Goal: Task Accomplishment & Management: Manage account settings

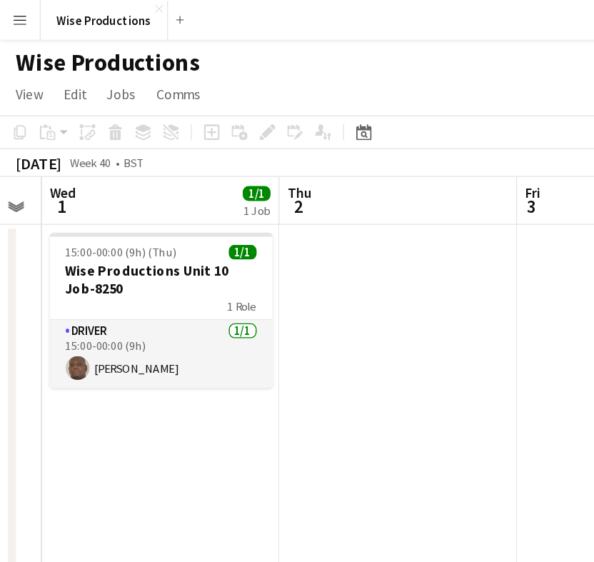
scroll to position [0, 298]
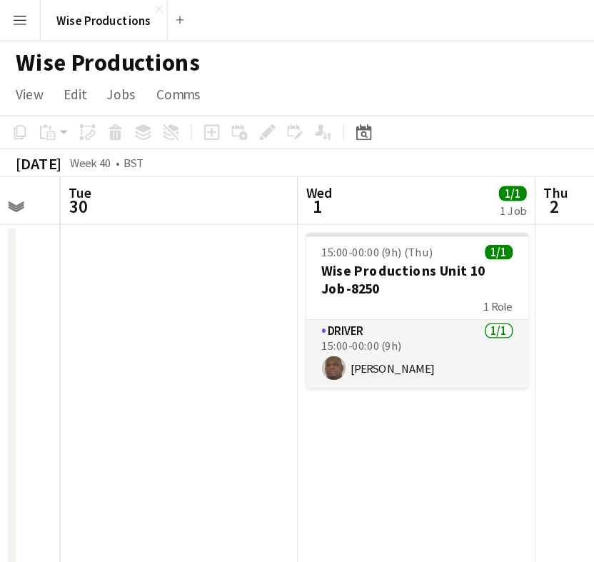
click at [340, 323] on app-date-cell "15:00-00:00 (9h) (Thu) 1/1 Wise Productions Unit 10 Job-8250 1 Role Driver [DAT…" at bounding box center [299, 352] width 171 height 383
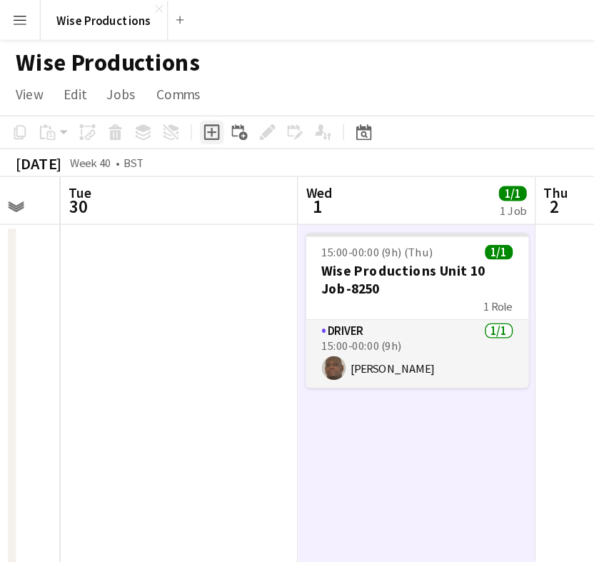
click at [152, 96] on icon at bounding box center [151, 95] width 6 height 6
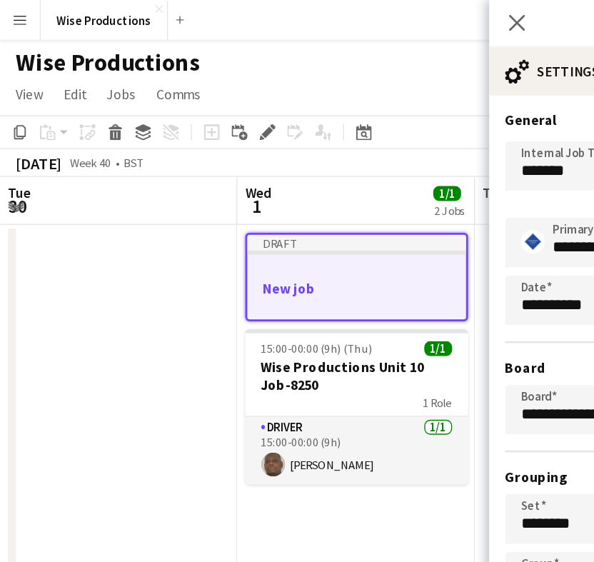
scroll to position [0, 340]
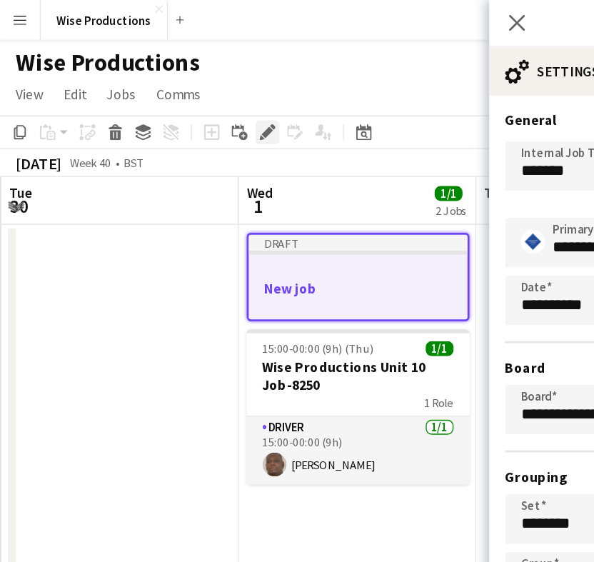
click at [195, 98] on icon "Edit" at bounding box center [191, 94] width 11 height 11
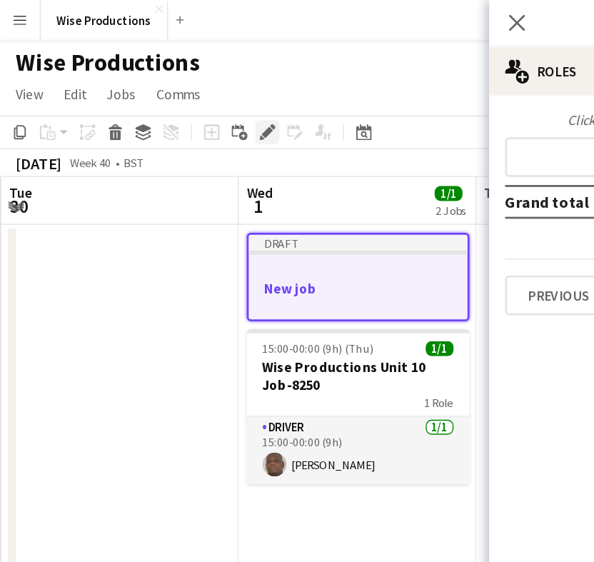
click at [195, 98] on icon "Edit" at bounding box center [191, 94] width 11 height 11
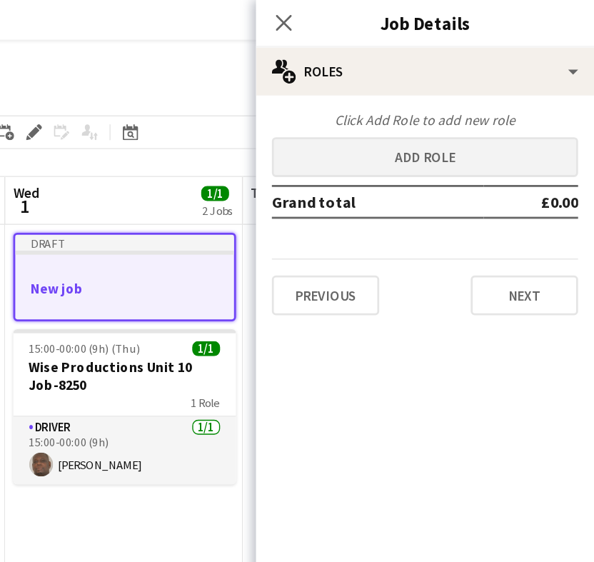
scroll to position [0, 0]
click at [363, 113] on button "Add role" at bounding box center [473, 112] width 220 height 29
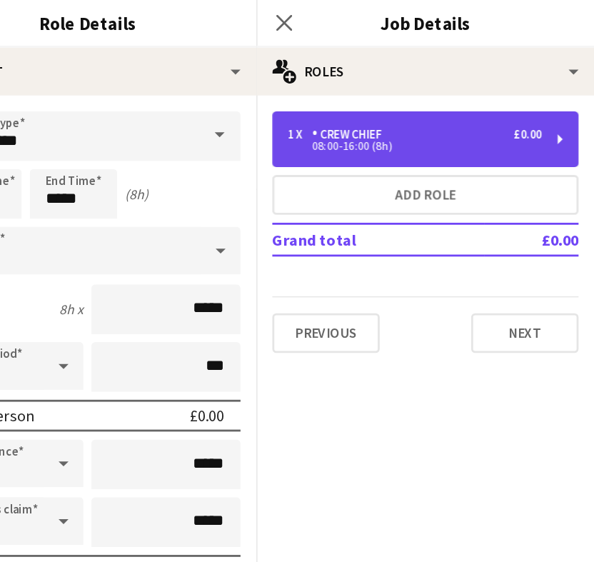
click at [391, 93] on div "Crew Chief" at bounding box center [419, 96] width 56 height 10
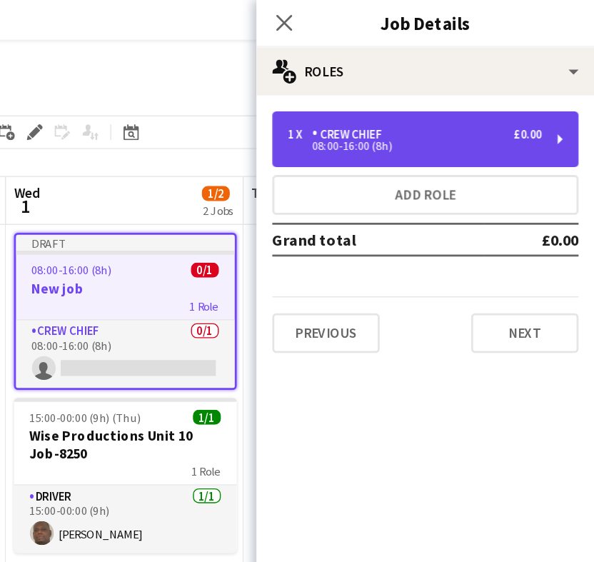
click at [363, 111] on div "1 x Crew Chief £0.00 08:00-16:00 (8h)" at bounding box center [473, 100] width 220 height 40
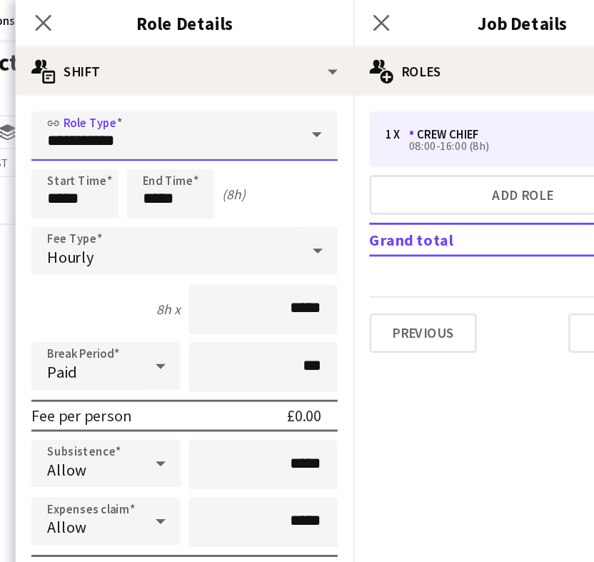
click at [131, 100] on input "**********" at bounding box center [230, 98] width 220 height 36
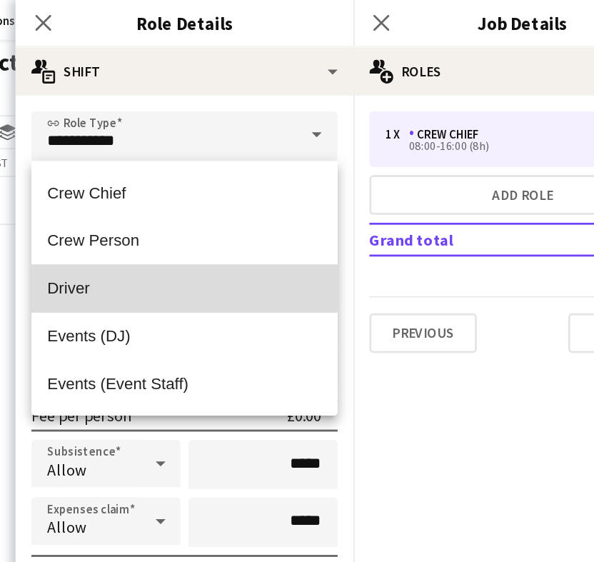
click at [131, 203] on span "Driver" at bounding box center [229, 207] width 197 height 14
type input "******"
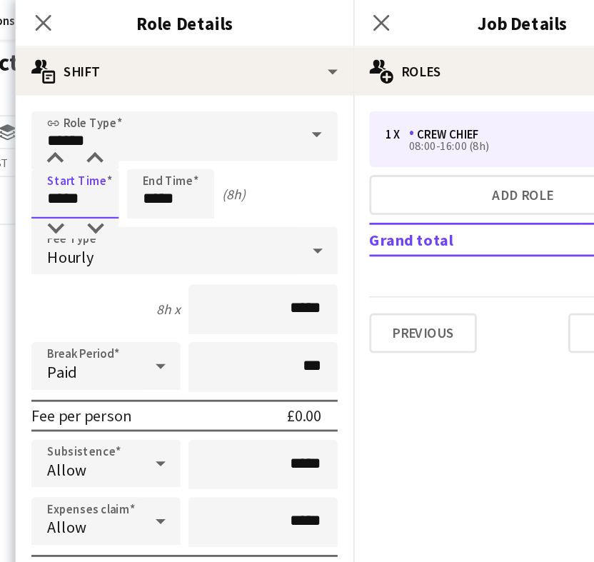
click at [120, 141] on input "*****" at bounding box center [151, 139] width 63 height 36
click at [123, 108] on div at bounding box center [137, 114] width 29 height 14
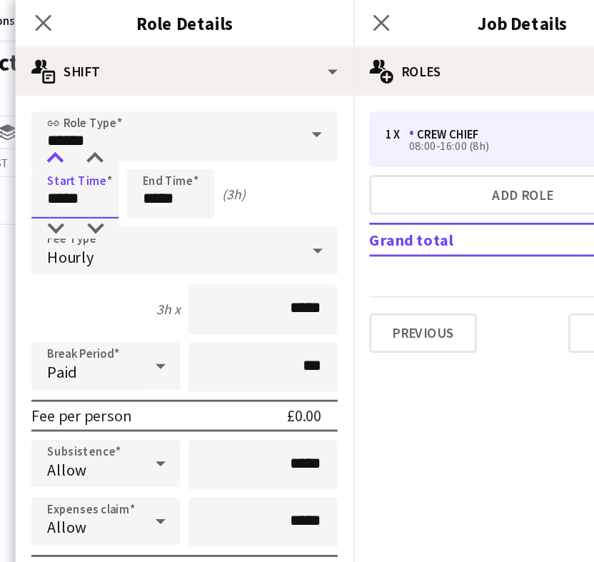
click at [123, 108] on div at bounding box center [137, 114] width 29 height 14
type input "*****"
click at [123, 108] on div at bounding box center [137, 114] width 29 height 14
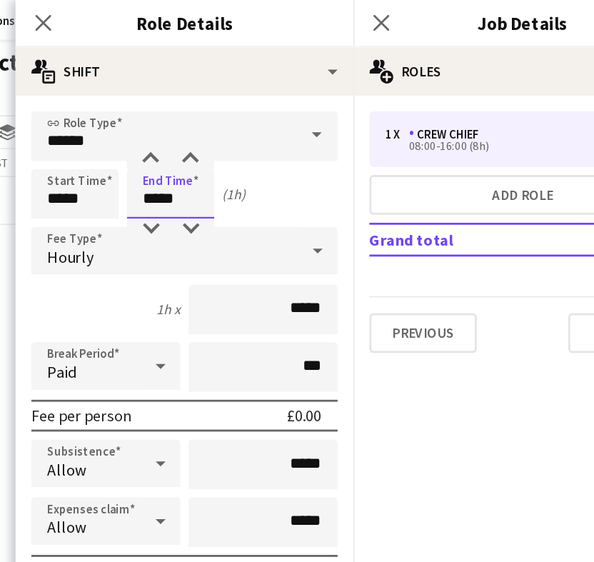
click at [188, 136] on input "*****" at bounding box center [219, 139] width 63 height 36
click at [191, 113] on div at bounding box center [205, 114] width 29 height 14
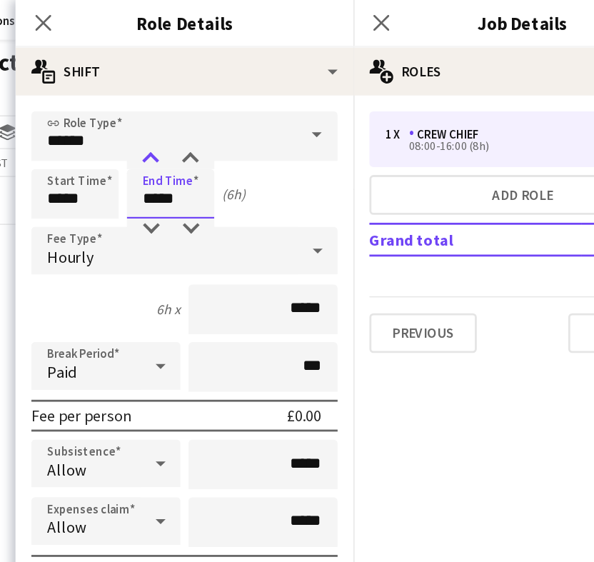
click at [191, 113] on div at bounding box center [205, 114] width 29 height 14
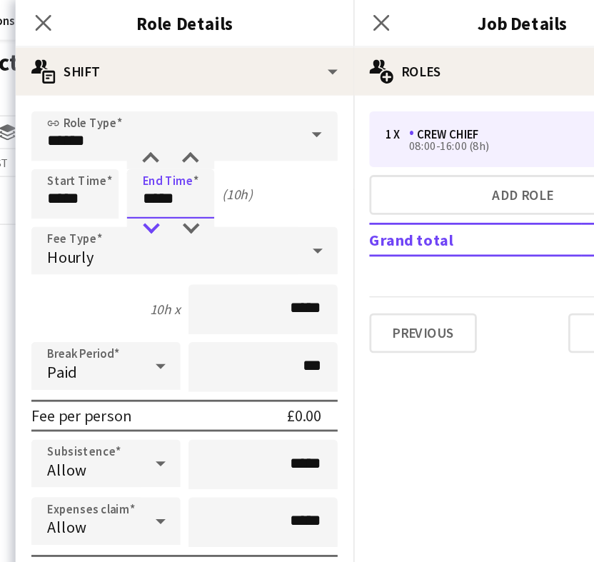
type input "*****"
click at [191, 161] on div at bounding box center [205, 164] width 29 height 14
click at [233, 223] on input "*****" at bounding box center [286, 222] width 107 height 36
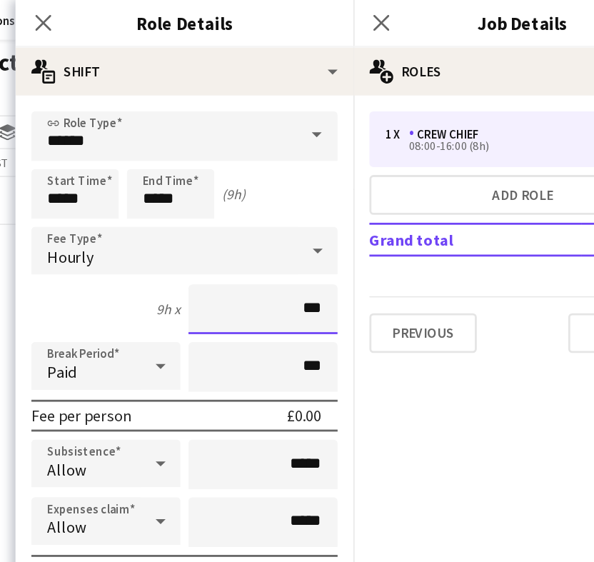
type input "**"
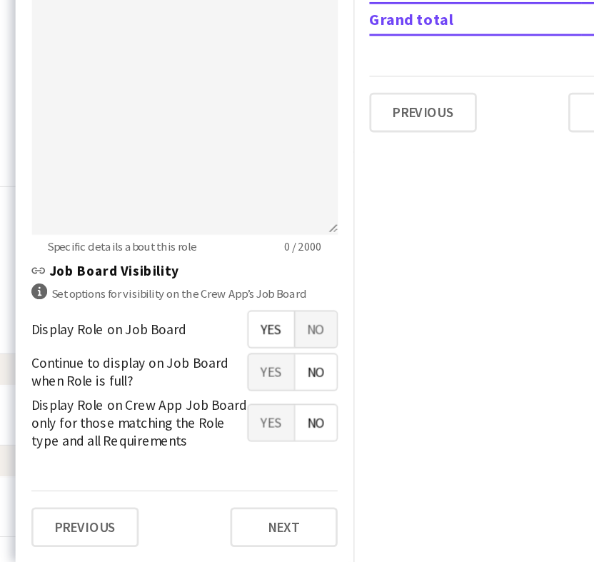
scroll to position [135, 0]
type input "******"
click at [263, 522] on button "Next" at bounding box center [301, 536] width 77 height 29
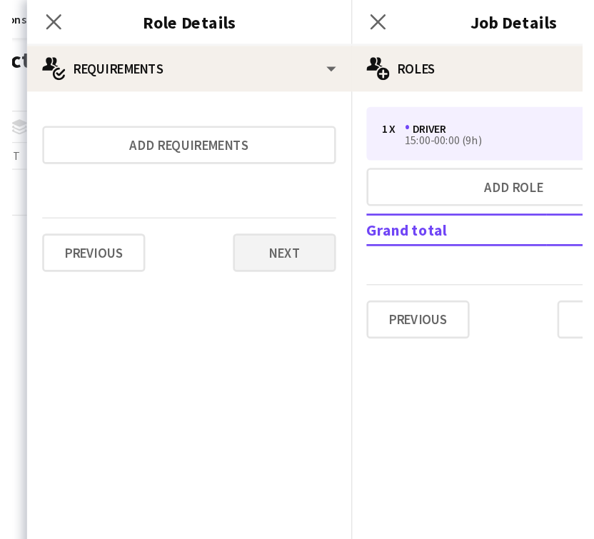
scroll to position [0, 0]
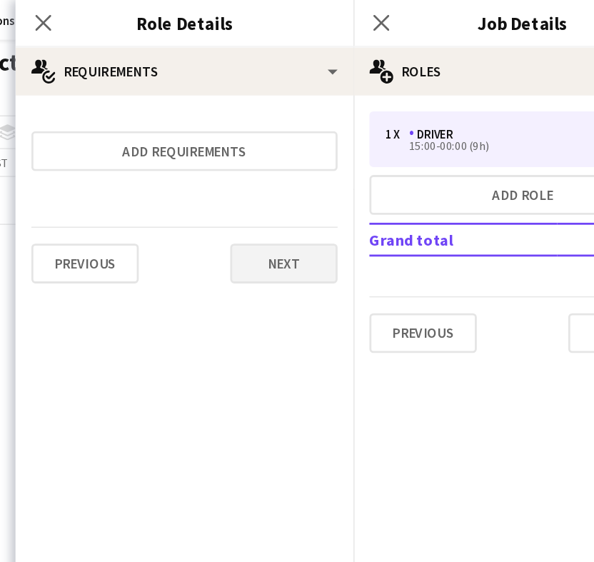
click at [263, 191] on button "Next" at bounding box center [301, 189] width 77 height 29
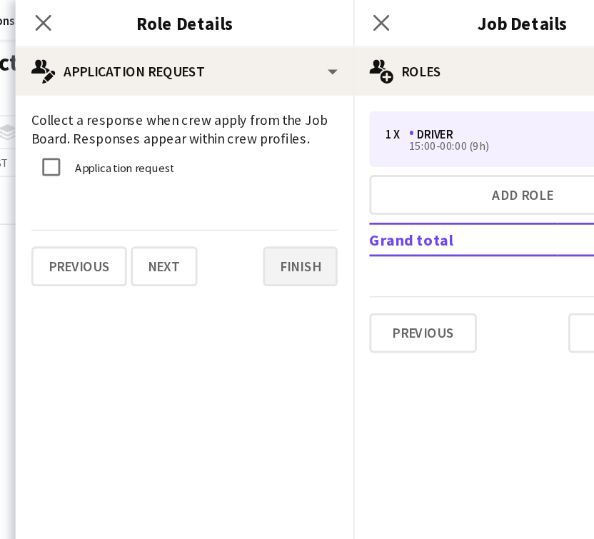
click at [286, 205] on button "Finish" at bounding box center [313, 191] width 54 height 29
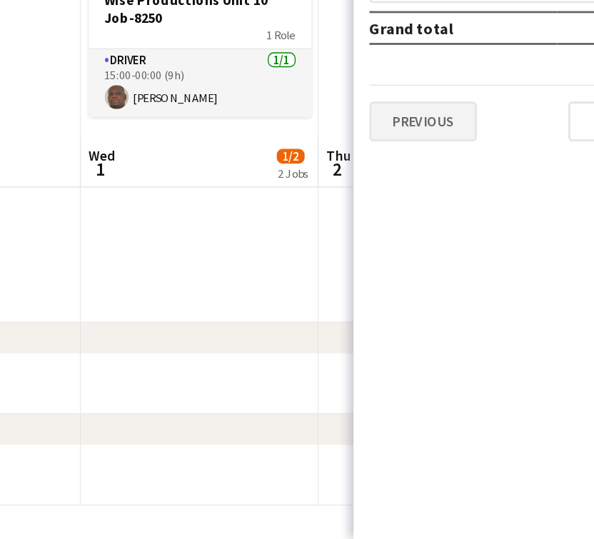
scroll to position [160, 0]
click at [363, 225] on button "Previous" at bounding box center [401, 239] width 77 height 29
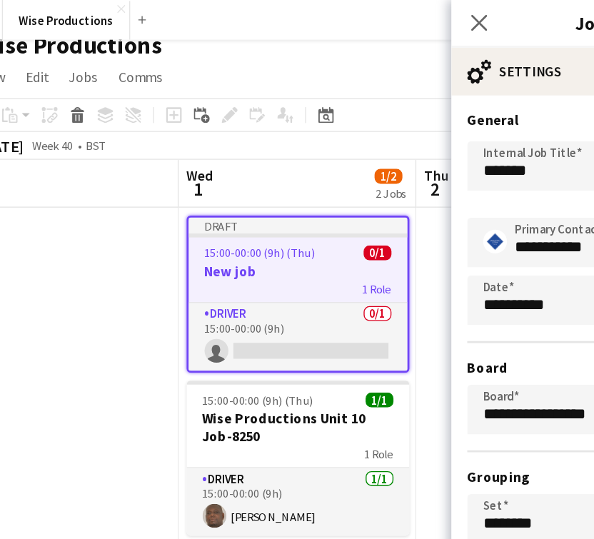
scroll to position [9, 0]
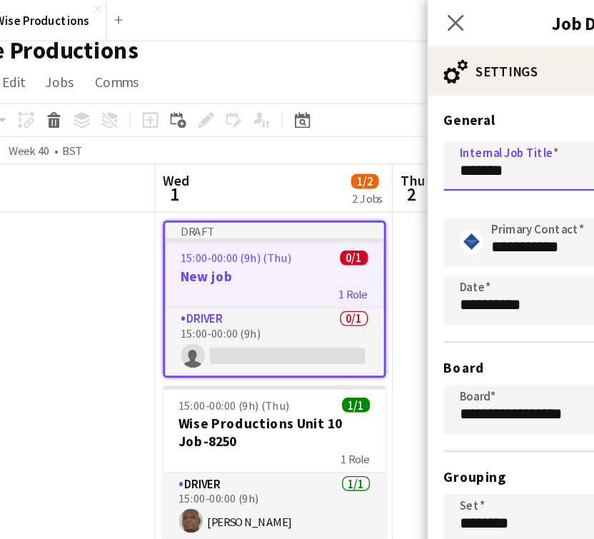
click at [385, 120] on input "*******" at bounding box center [450, 119] width 174 height 36
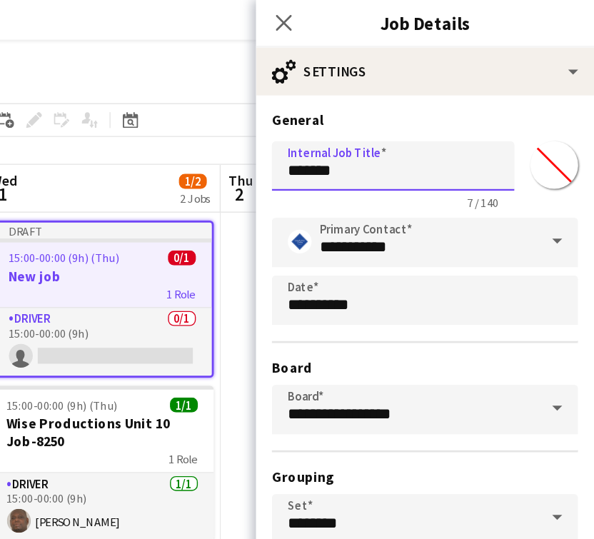
scroll to position [6, 0]
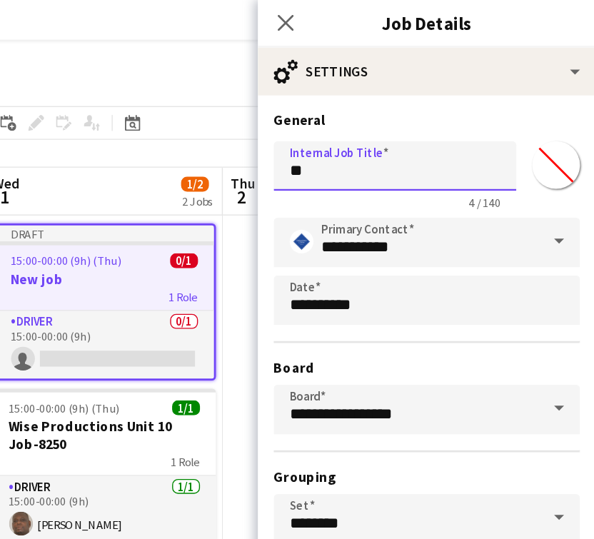
type input "*"
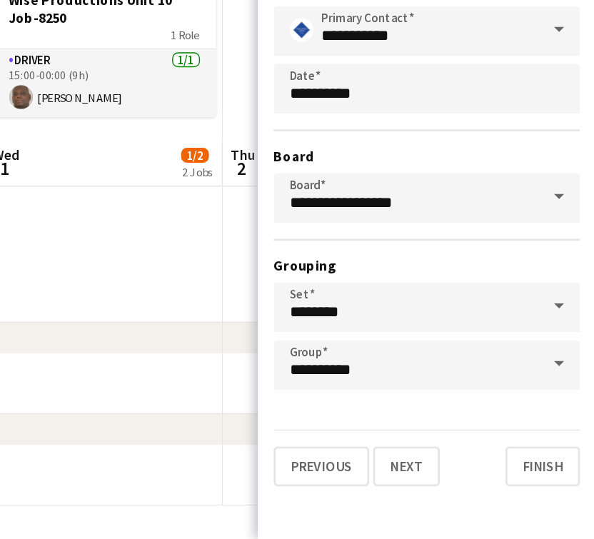
scroll to position [160, 0]
type input "**********"
click at [434, 472] on button "Next" at bounding box center [458, 486] width 48 height 29
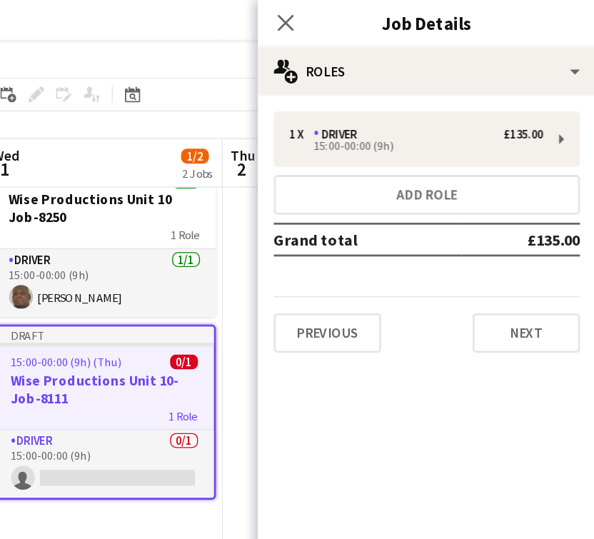
scroll to position [30, 0]
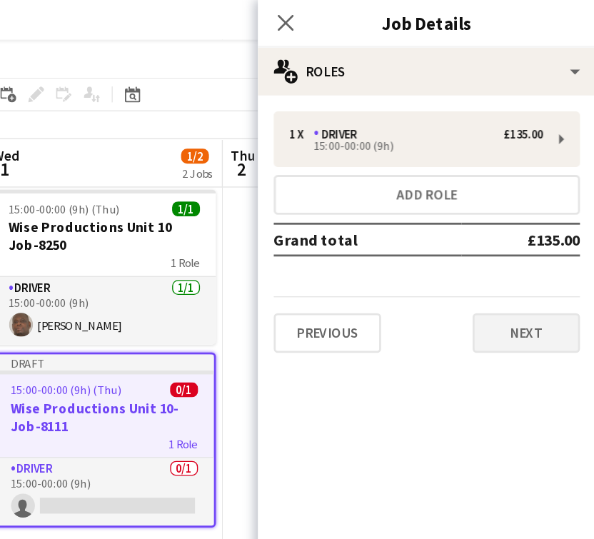
click at [505, 232] on button "Next" at bounding box center [543, 239] width 77 height 29
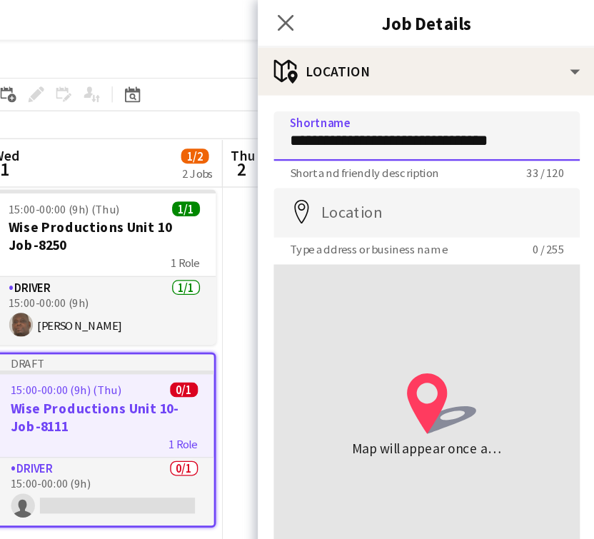
type input "**********"
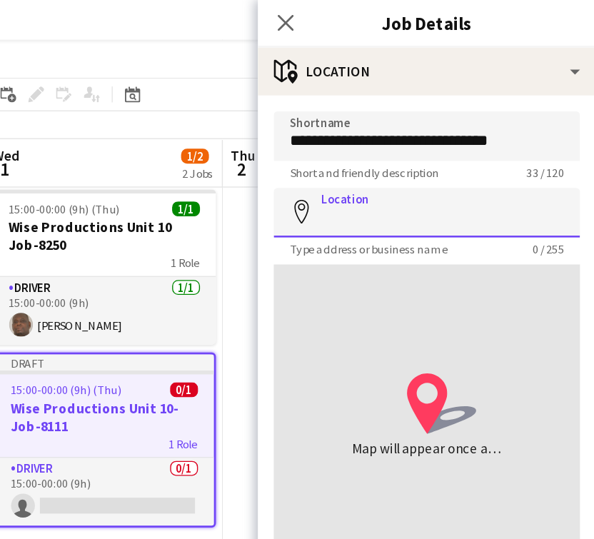
paste input "**********"
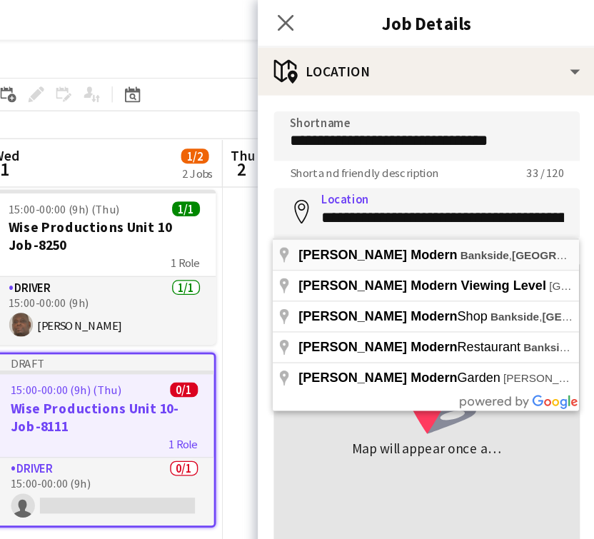
type input "**********"
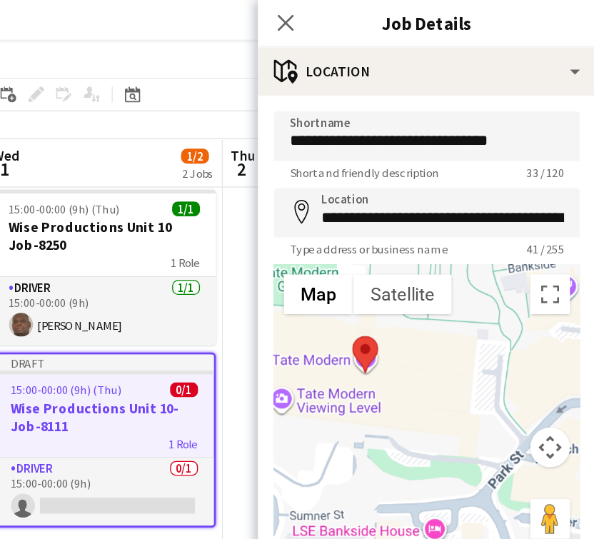
drag, startPoint x: 261, startPoint y: 310, endPoint x: 324, endPoint y: 277, distance: 71.5
click at [363, 277] on div at bounding box center [473, 297] width 220 height 214
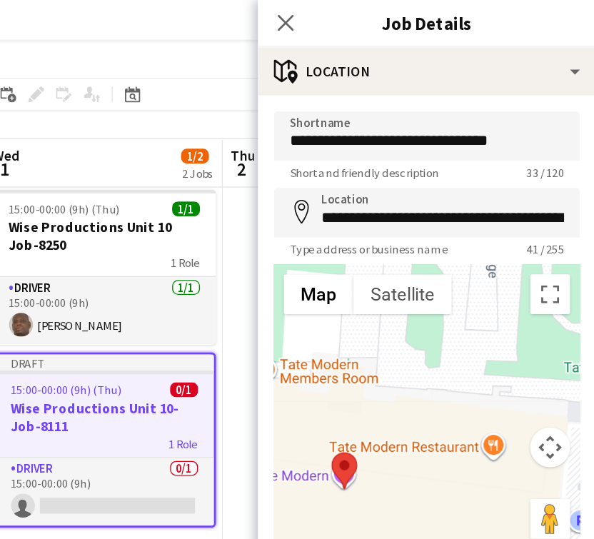
drag, startPoint x: 304, startPoint y: 285, endPoint x: 321, endPoint y: 384, distance: 100.7
click at [363, 385] on div at bounding box center [473, 297] width 220 height 214
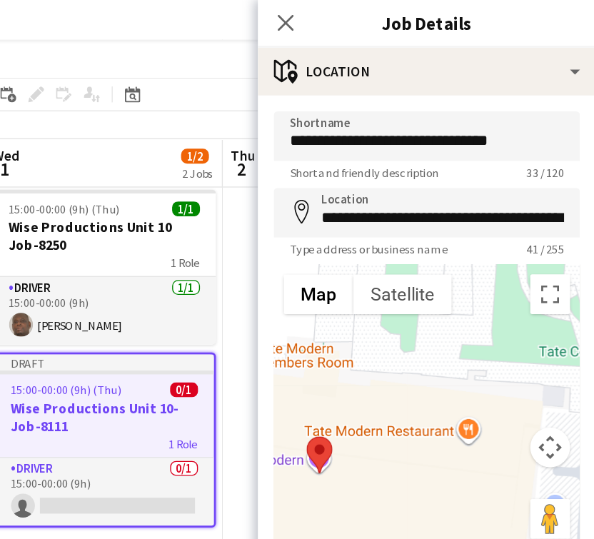
click at [363, 321] on div at bounding box center [473, 297] width 220 height 214
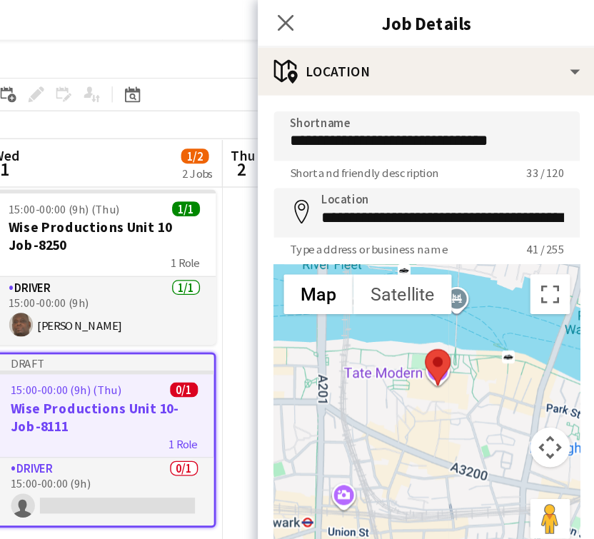
drag, startPoint x: 282, startPoint y: 329, endPoint x: 313, endPoint y: 281, distance: 56.8
click at [363, 281] on div at bounding box center [473, 297] width 220 height 214
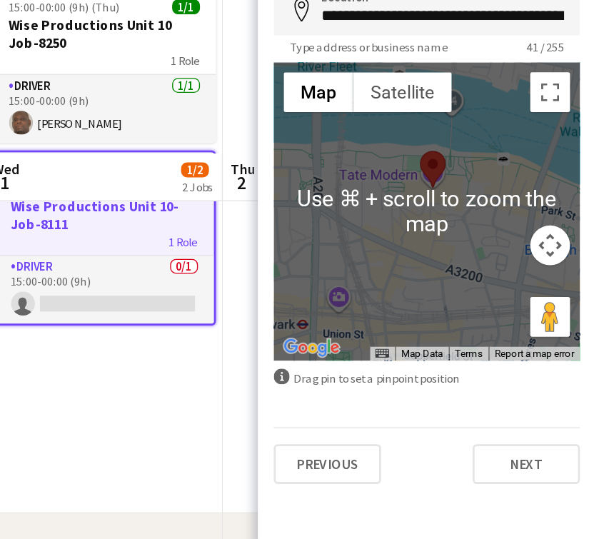
scroll to position [35, 0]
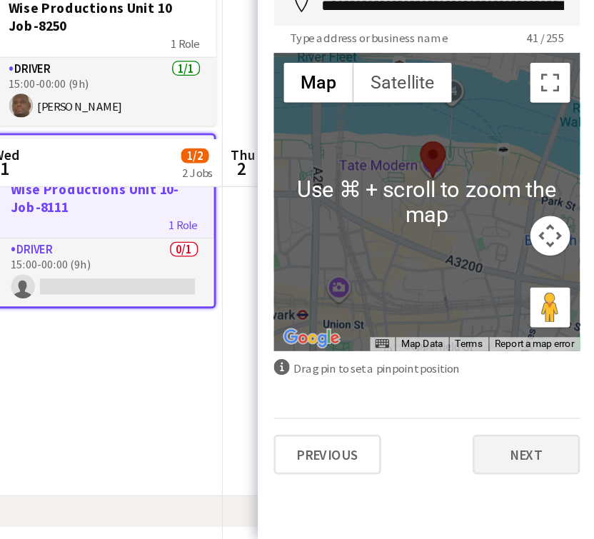
click at [505, 464] on button "Next" at bounding box center [543, 478] width 77 height 29
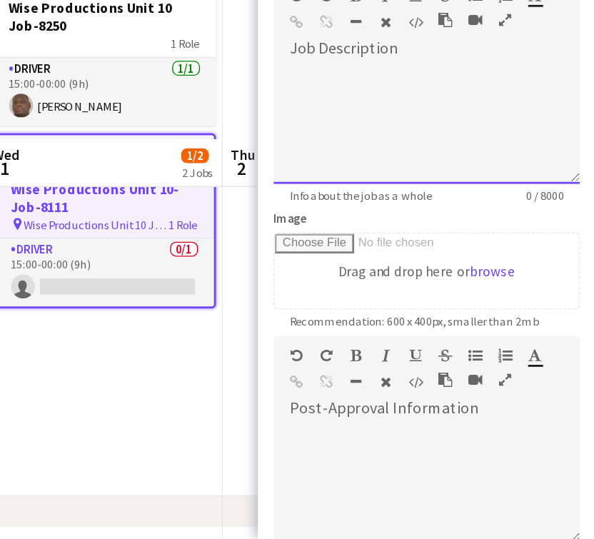
click at [363, 198] on div at bounding box center [473, 241] width 220 height 86
paste div
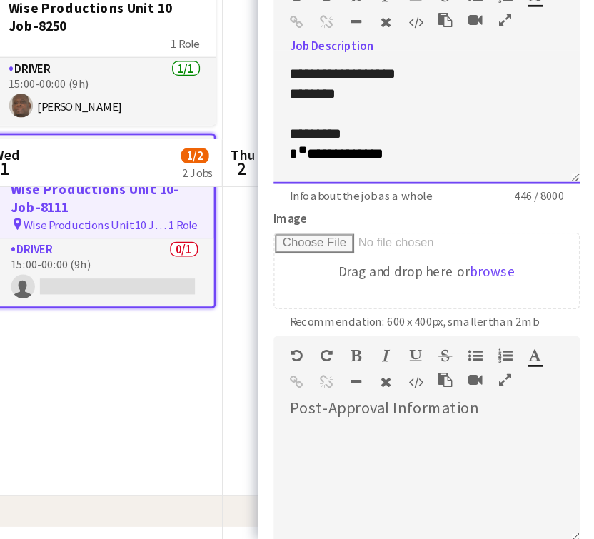
scroll to position [411, 0]
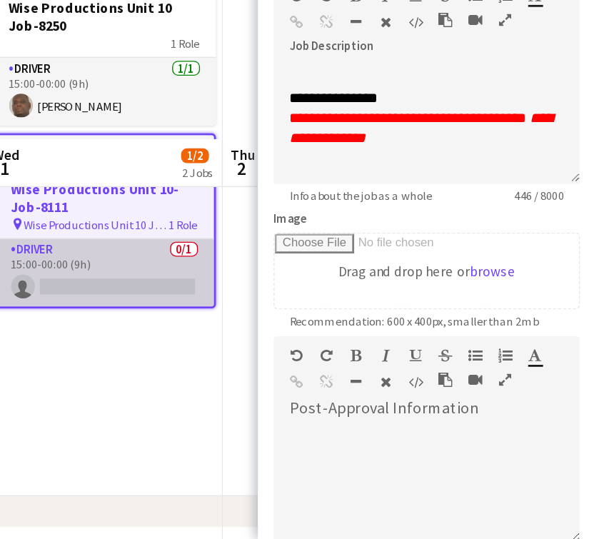
click at [163, 323] on app-card-role "Driver 0/1 15:00-00:00 (9h) single-neutral-actions" at bounding box center [241, 347] width 157 height 49
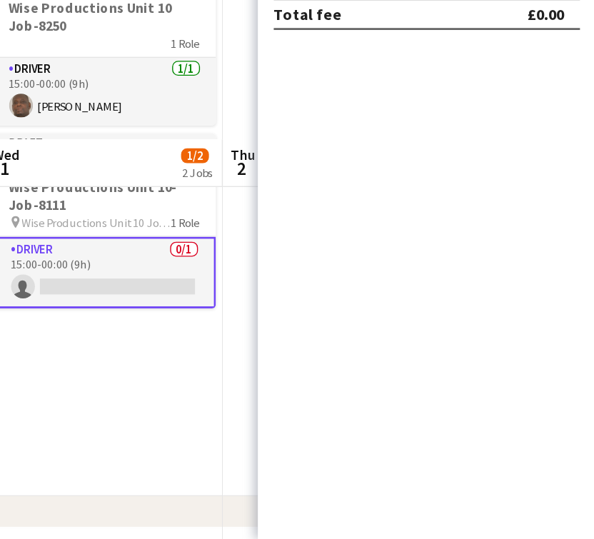
click at [161, 322] on app-card-role "Driver 0/1 15:00-00:00 (9h) single-neutral-actions" at bounding box center [241, 347] width 160 height 51
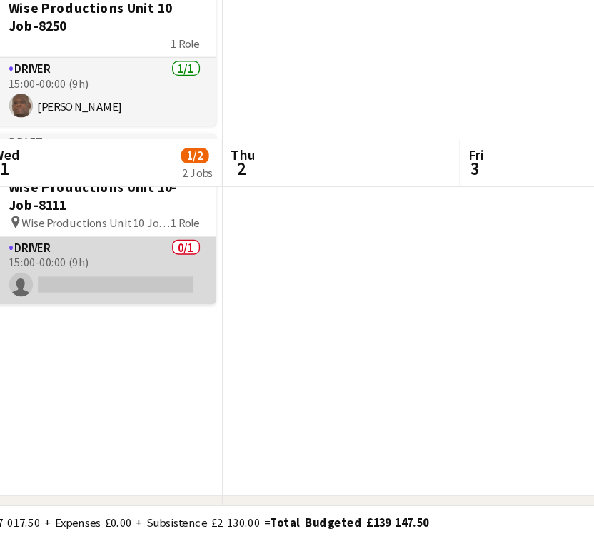
click at [161, 322] on app-card-role "Driver 0/1 15:00-00:00 (9h) single-neutral-actions" at bounding box center [241, 346] width 160 height 49
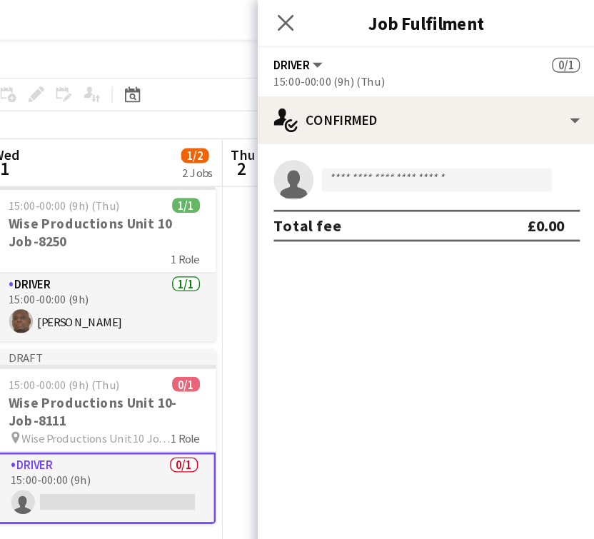
scroll to position [23, 0]
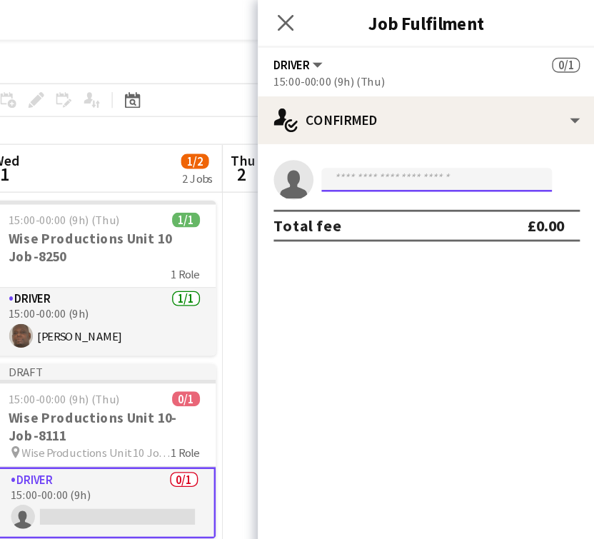
click at [397, 132] on input at bounding box center [480, 129] width 166 height 17
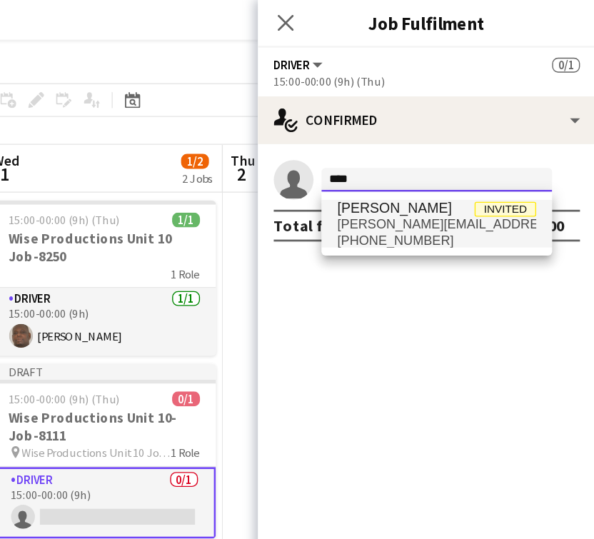
type input "****"
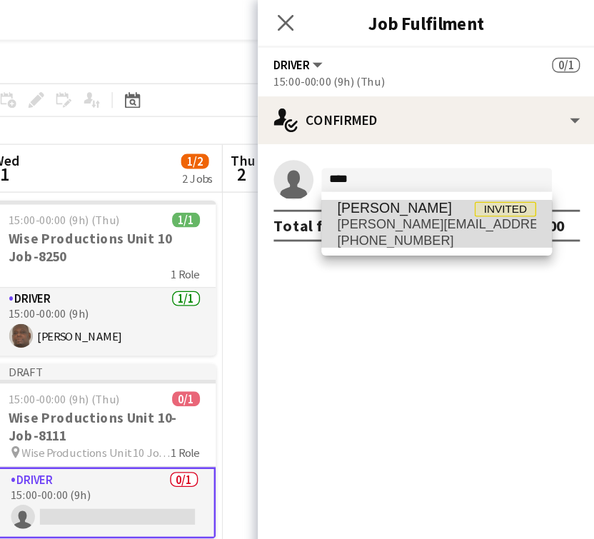
click at [408, 176] on span "+447885982275" at bounding box center [479, 172] width 143 height 11
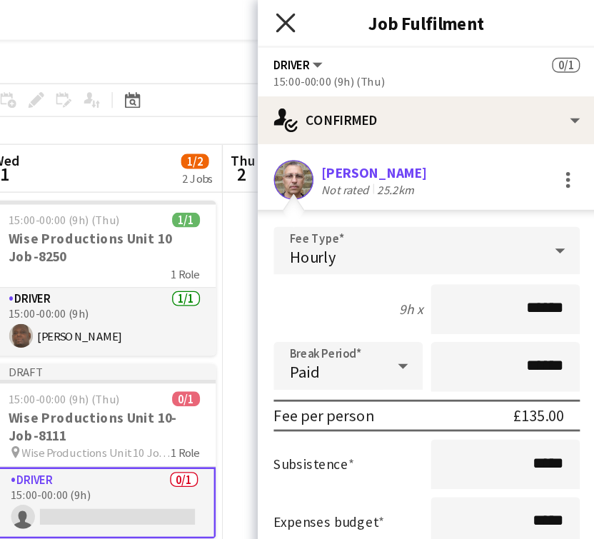
click at [364, 16] on icon at bounding box center [371, 16] width 14 height 14
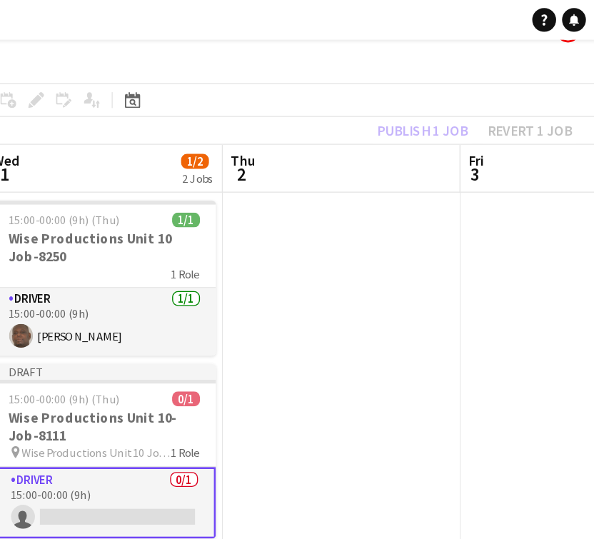
scroll to position [0, 526]
click at [327, 191] on app-date-cell at bounding box center [412, 329] width 171 height 383
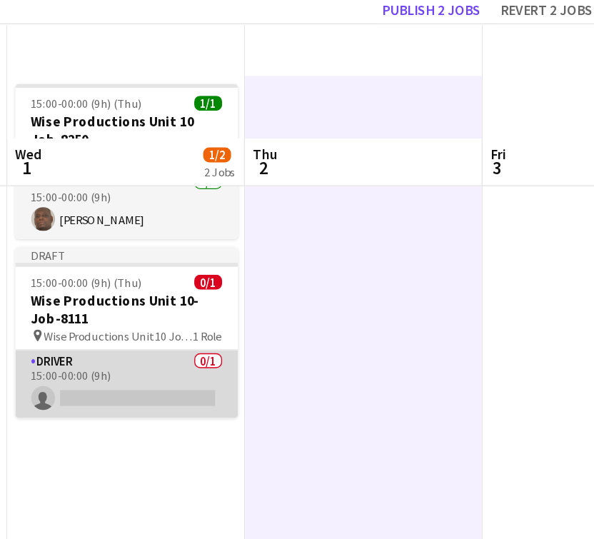
click at [162, 334] on app-card-role "Driver 0/1 15:00-00:00 (9h) single-neutral-actions" at bounding box center [242, 358] width 160 height 49
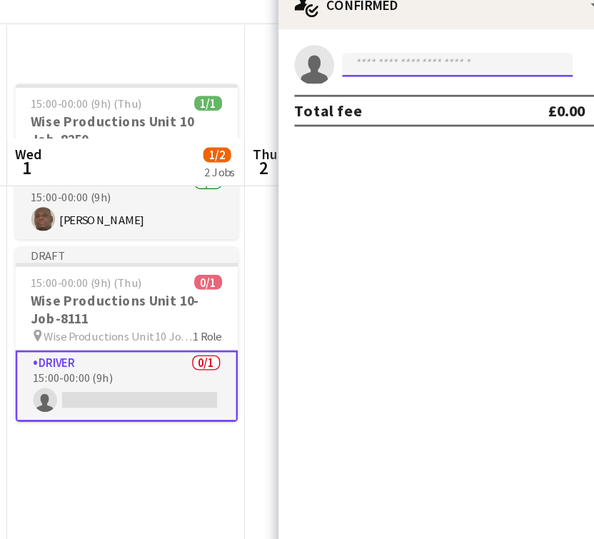
click at [397, 121] on input at bounding box center [480, 129] width 166 height 17
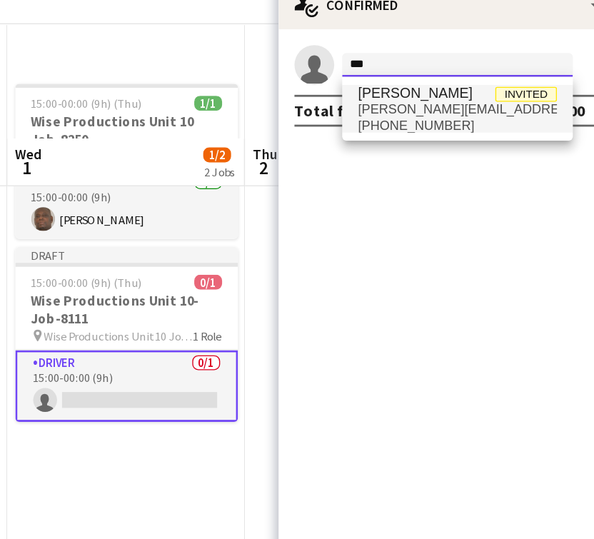
type input "***"
drag, startPoint x: 277, startPoint y: 64, endPoint x: 285, endPoint y: 69, distance: 9.9
click at [408, 143] on span "[PERSON_NAME]" at bounding box center [449, 149] width 82 height 12
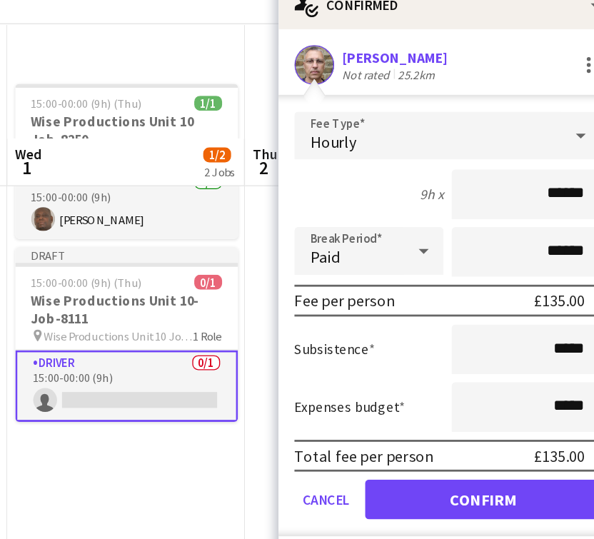
click at [413, 427] on button "Confirm" at bounding box center [497, 441] width 169 height 29
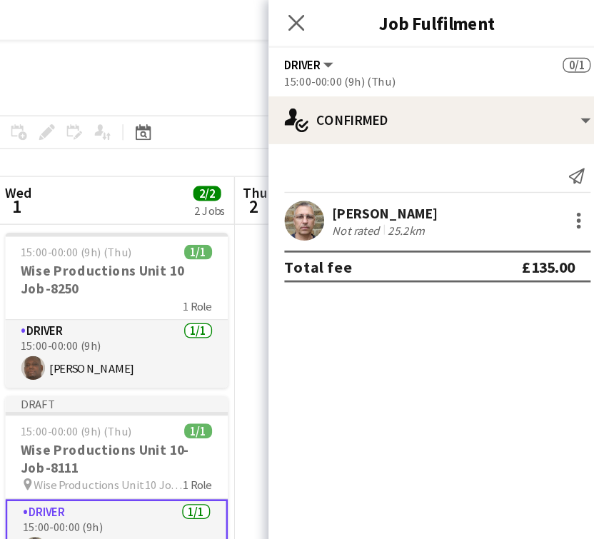
scroll to position [0, 0]
click at [364, 17] on icon at bounding box center [371, 16] width 14 height 14
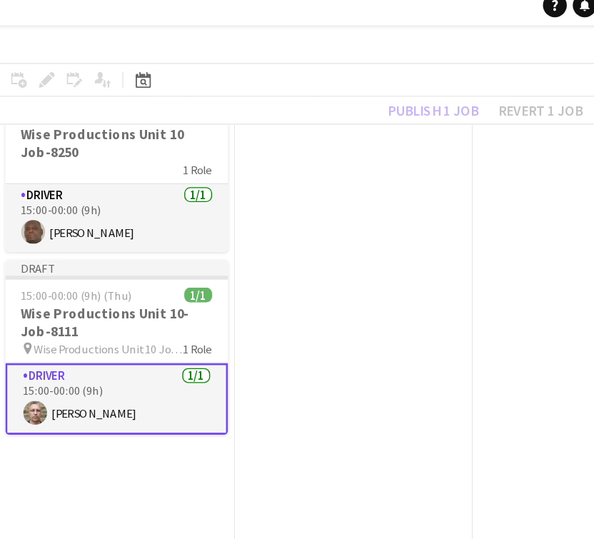
scroll to position [50, 0]
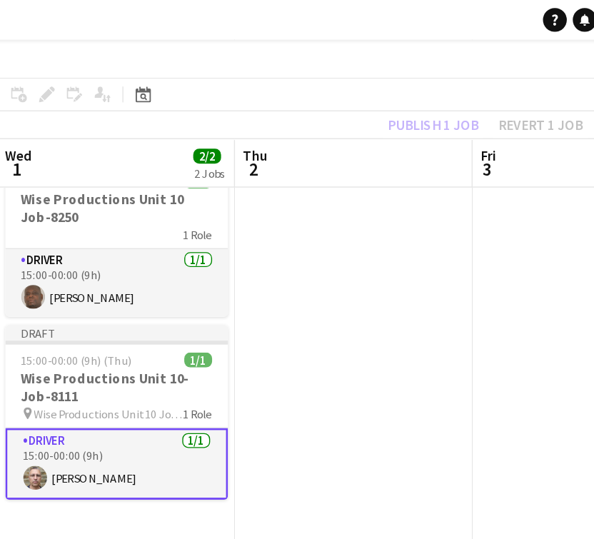
click at [327, 268] on app-date-cell at bounding box center [412, 301] width 171 height 383
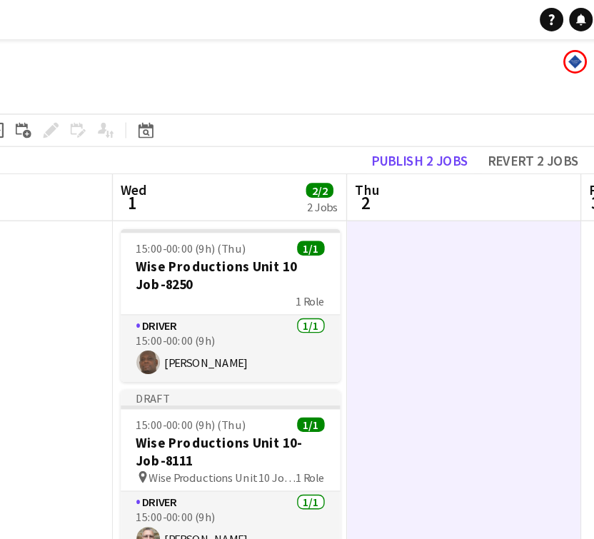
scroll to position [0, 443]
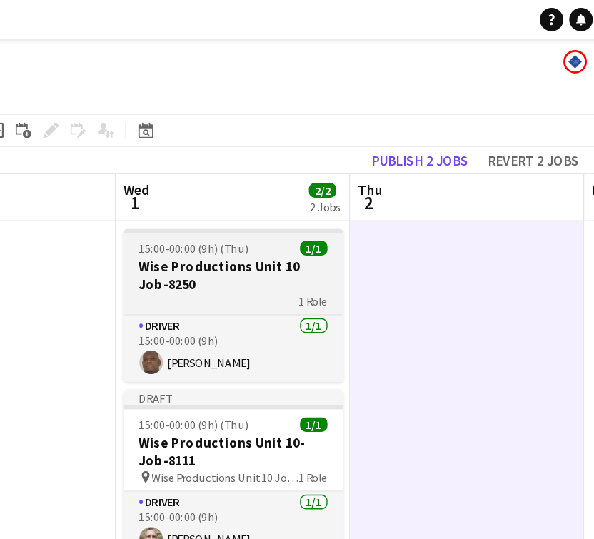
click at [245, 212] on h3 "Wise Productions Unit 10 Job-8250" at bounding box center [325, 201] width 160 height 26
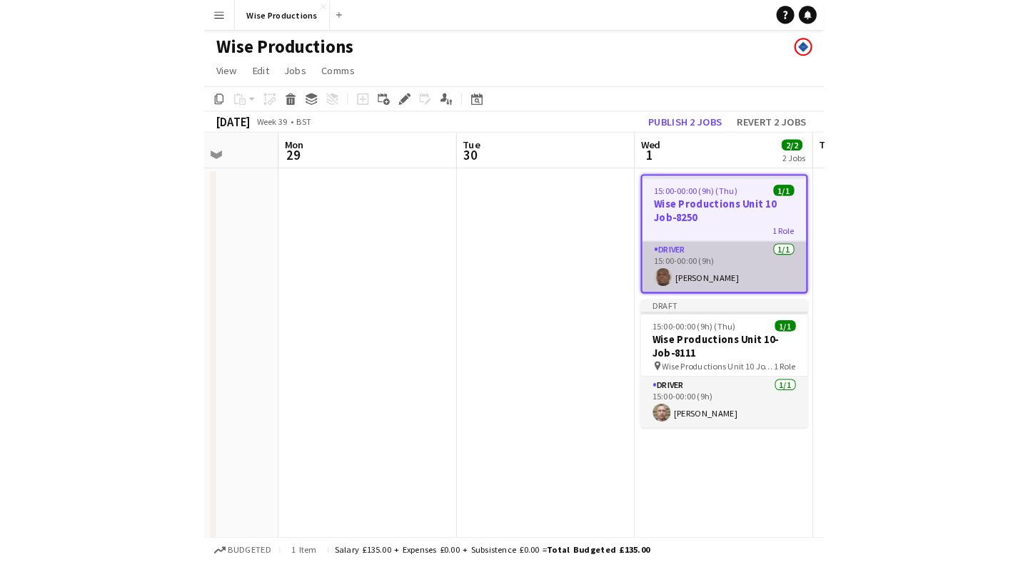
scroll to position [0, 0]
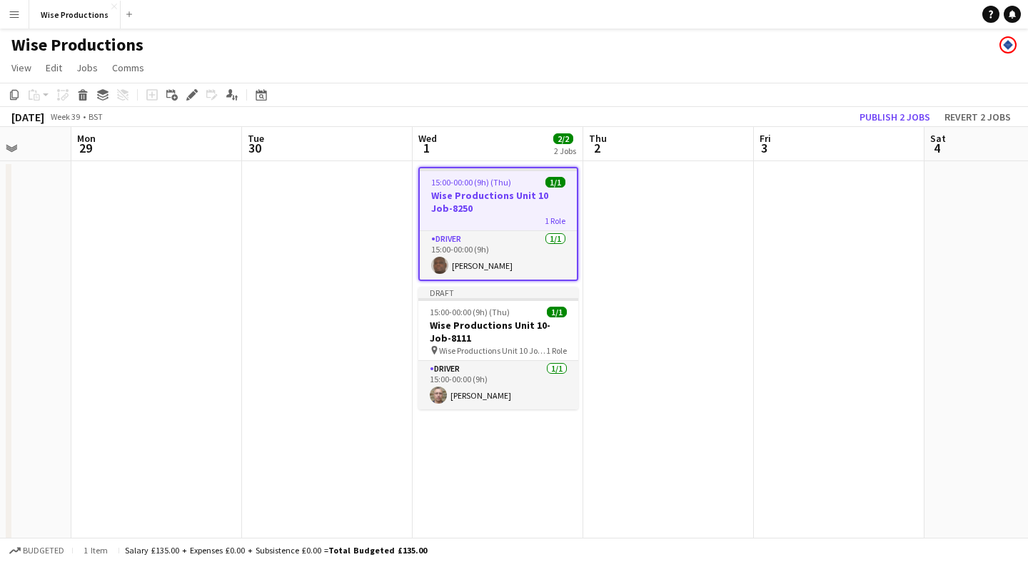
click at [490, 218] on div "1 Role" at bounding box center [498, 220] width 157 height 11
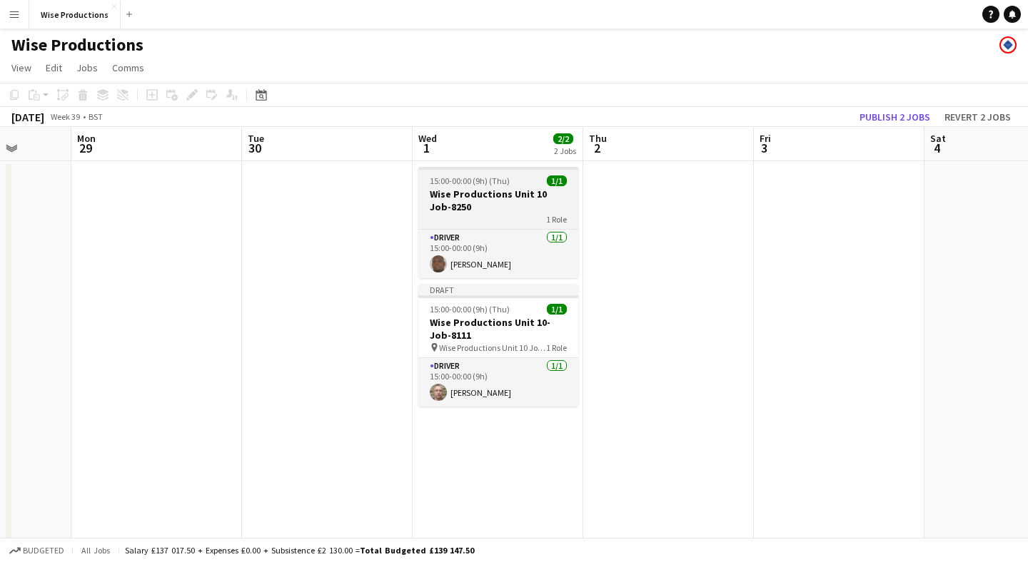
click at [490, 218] on div "1 Role" at bounding box center [498, 218] width 160 height 11
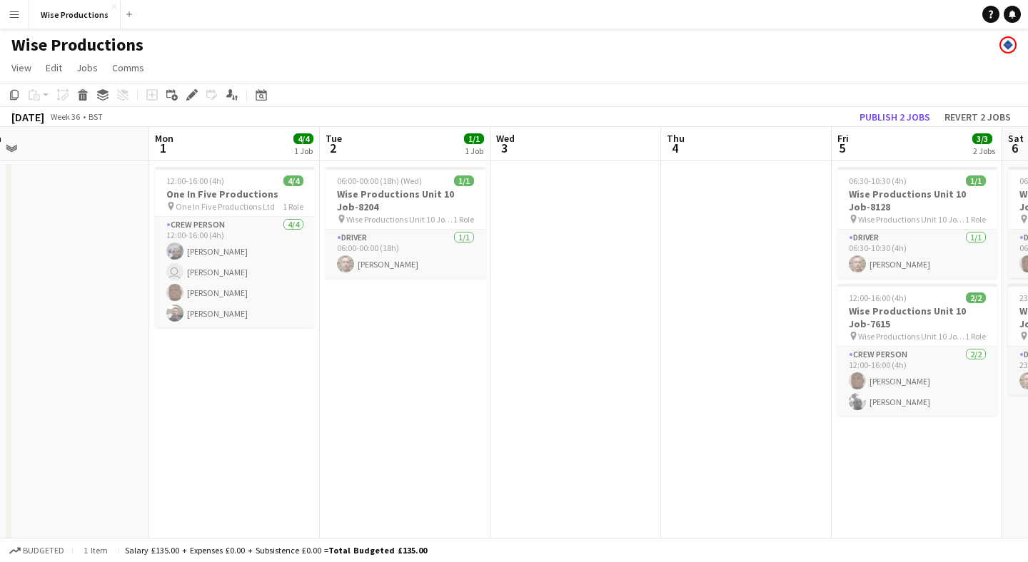
scroll to position [0, 358]
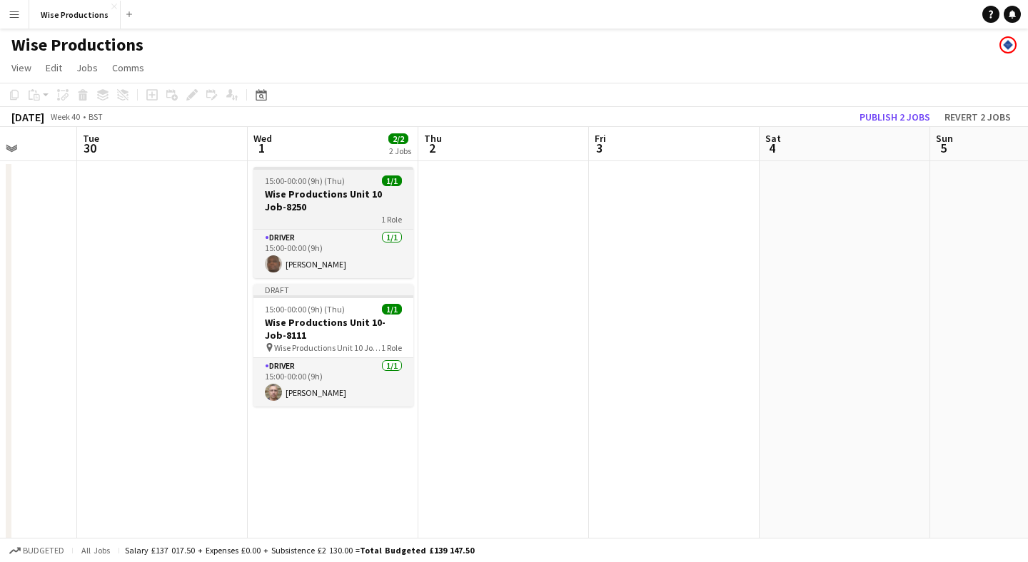
click at [357, 202] on h3 "Wise Productions Unit 10 Job-8250" at bounding box center [333, 201] width 160 height 26
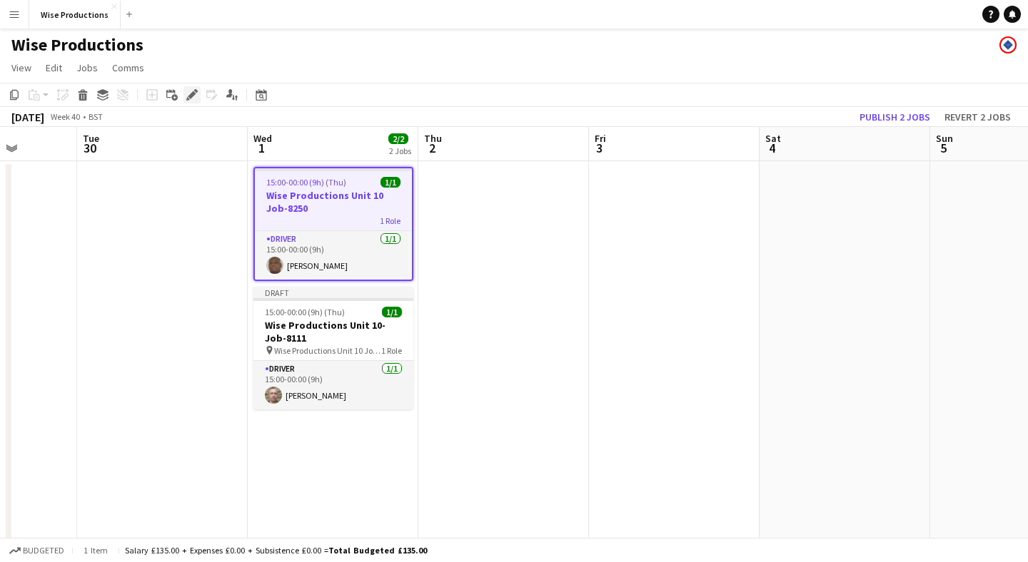
click at [194, 91] on icon "Edit" at bounding box center [191, 94] width 11 height 11
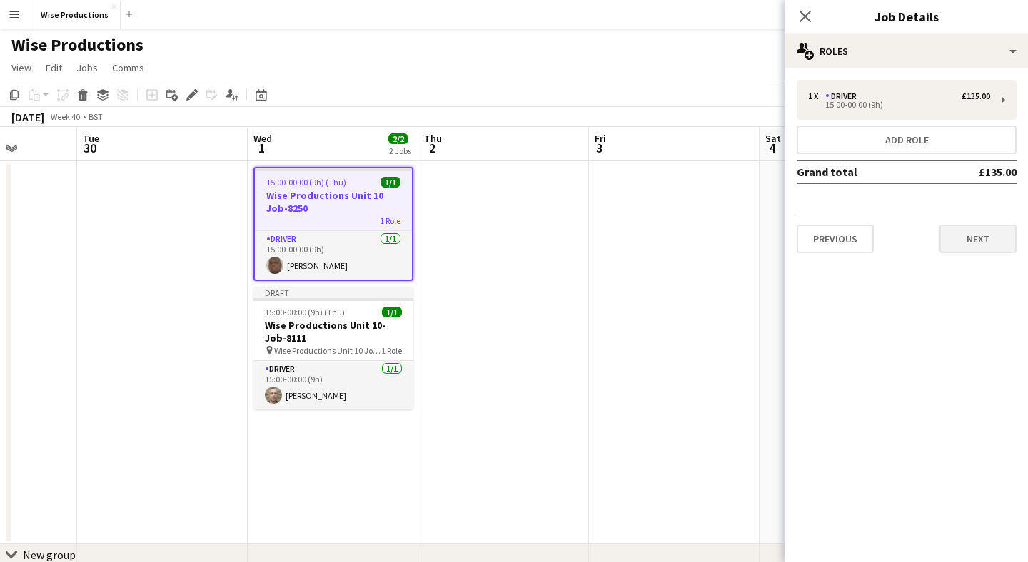
click at [972, 245] on button "Next" at bounding box center [977, 239] width 77 height 29
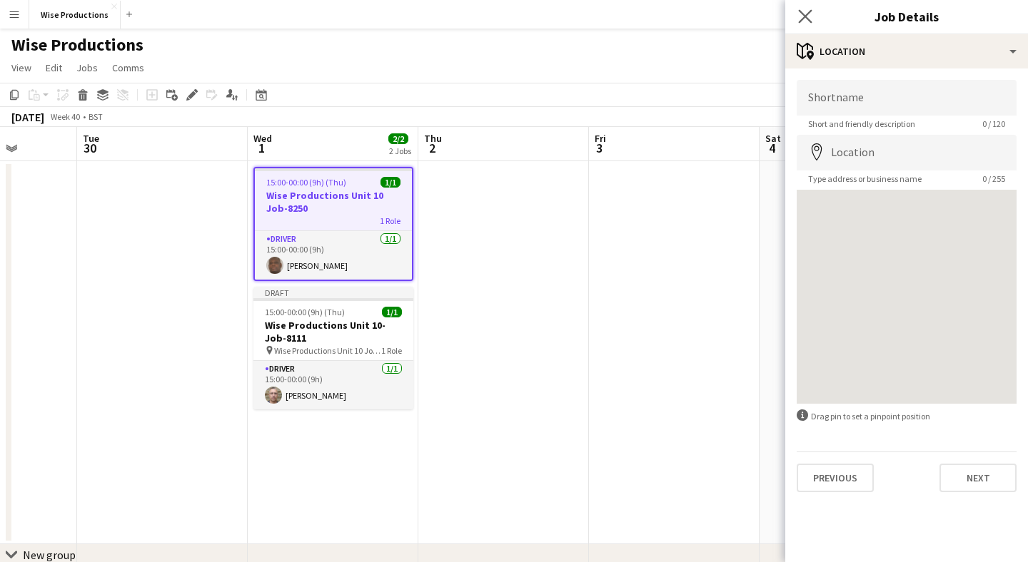
click at [806, 24] on app-icon "Close pop-in" at bounding box center [805, 16] width 21 height 21
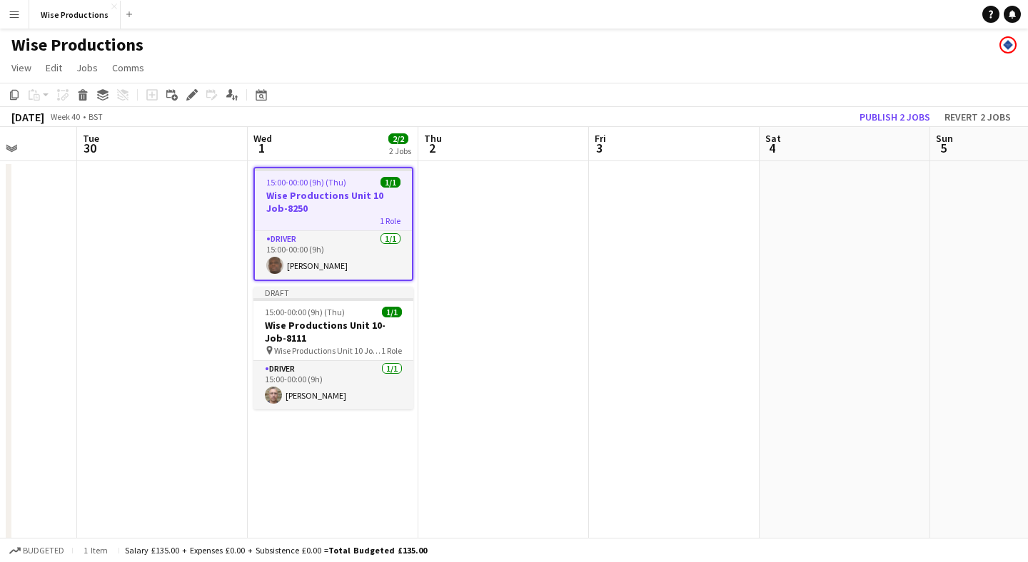
click at [320, 201] on h3 "Wise Productions Unit 10 Job-8250" at bounding box center [333, 202] width 157 height 26
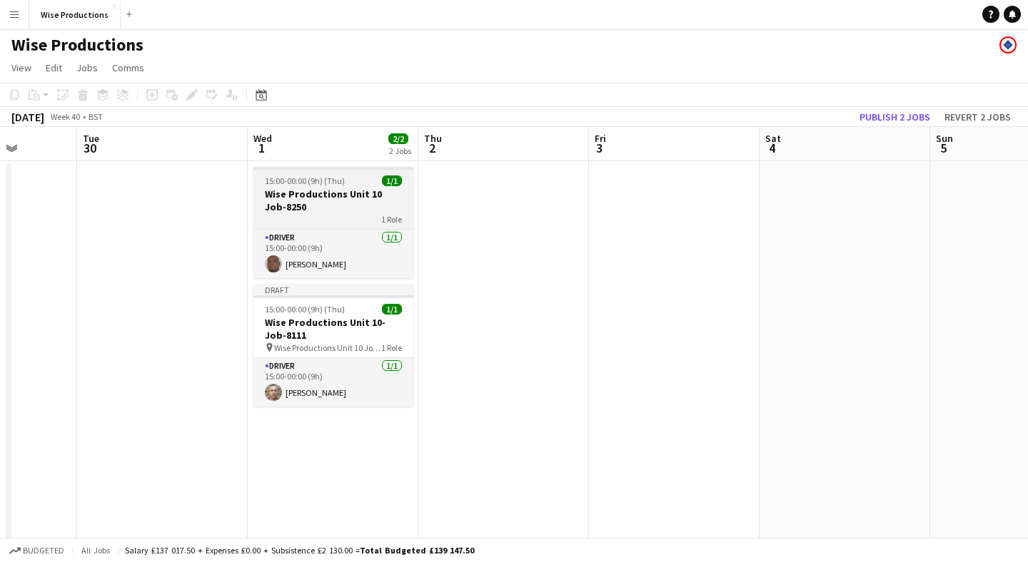
click at [320, 201] on h3 "Wise Productions Unit 10 Job-8250" at bounding box center [333, 201] width 160 height 26
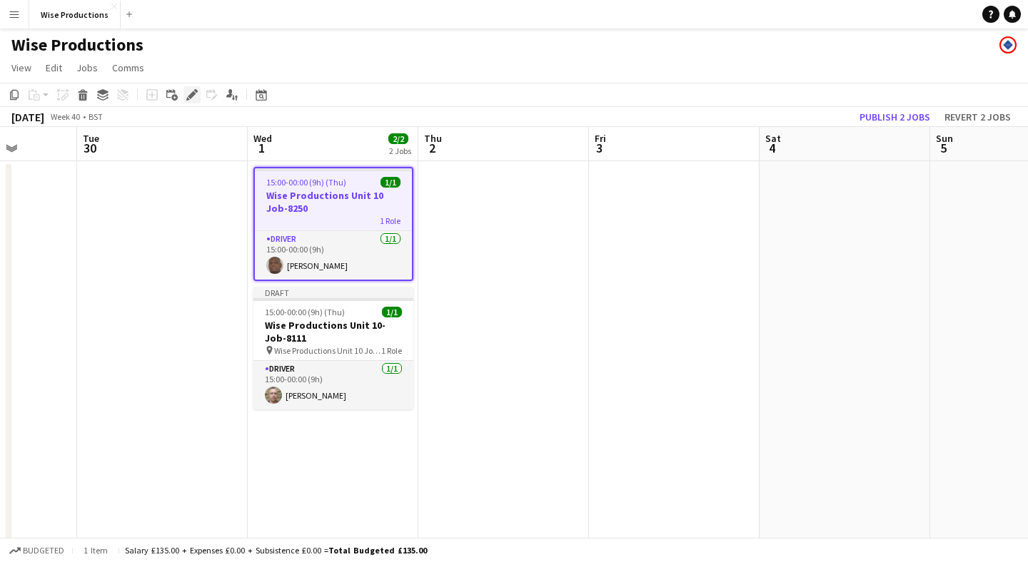
click at [198, 98] on div "Edit" at bounding box center [191, 94] width 17 height 17
